Goal: Task Accomplishment & Management: Use online tool/utility

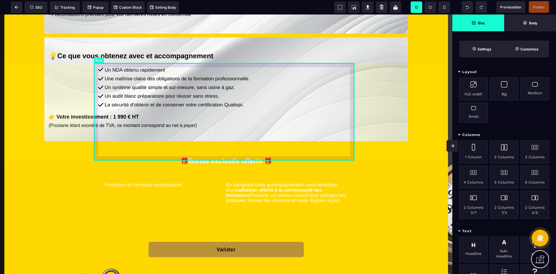
scroll to position [753, 0]
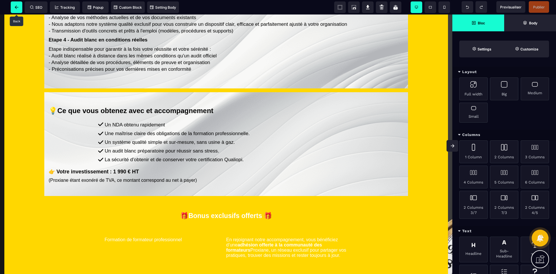
click at [14, 8] on span at bounding box center [17, 7] width 12 height 12
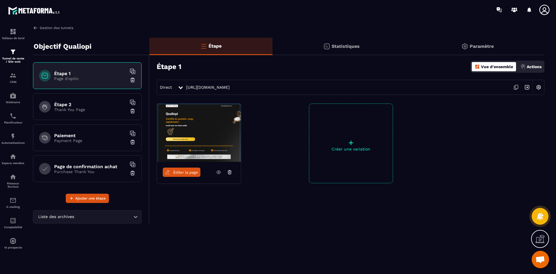
click at [56, 26] on link "Gestion des tunnels" at bounding box center [53, 27] width 40 height 5
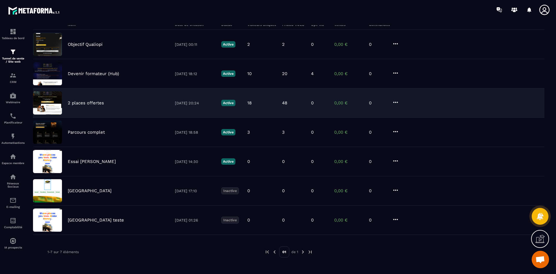
scroll to position [47, 0]
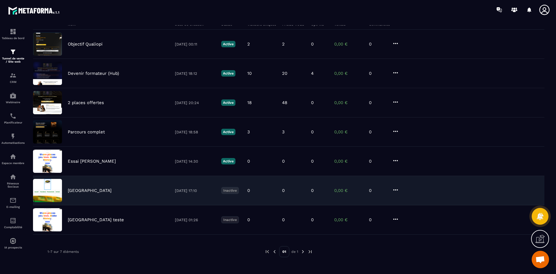
click at [99, 188] on p "[GEOGRAPHIC_DATA]" at bounding box center [90, 190] width 44 height 5
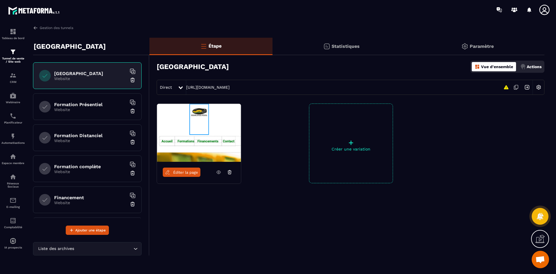
click at [188, 173] on span "Éditer la page" at bounding box center [185, 172] width 25 height 4
